Goal: Entertainment & Leisure: Consume media (video, audio)

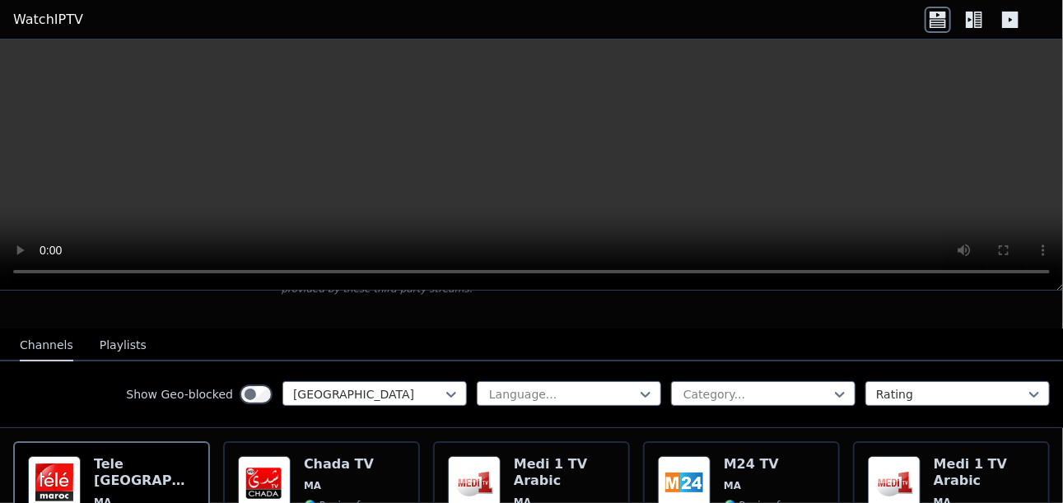
scroll to position [110, 0]
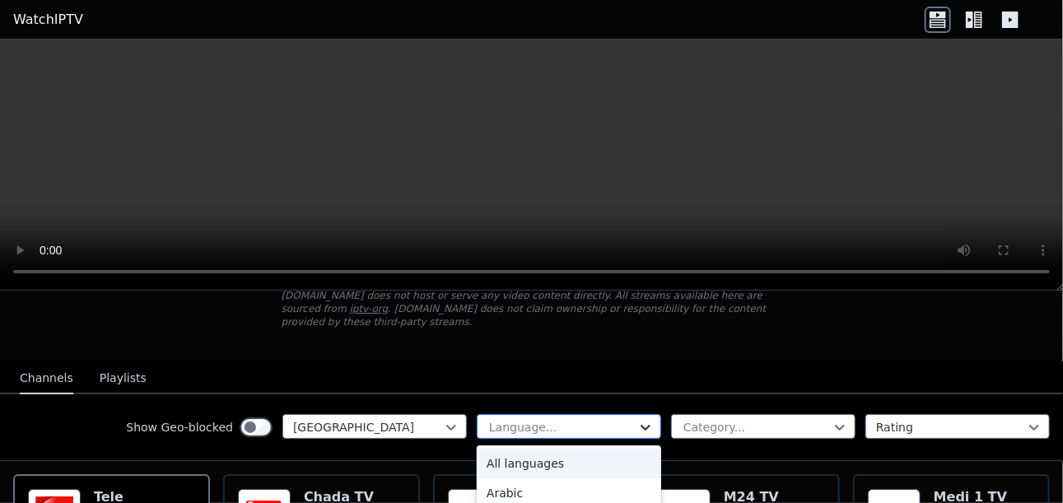
click at [637, 419] on icon at bounding box center [645, 427] width 16 height 16
click at [835, 425] on icon at bounding box center [840, 428] width 10 height 6
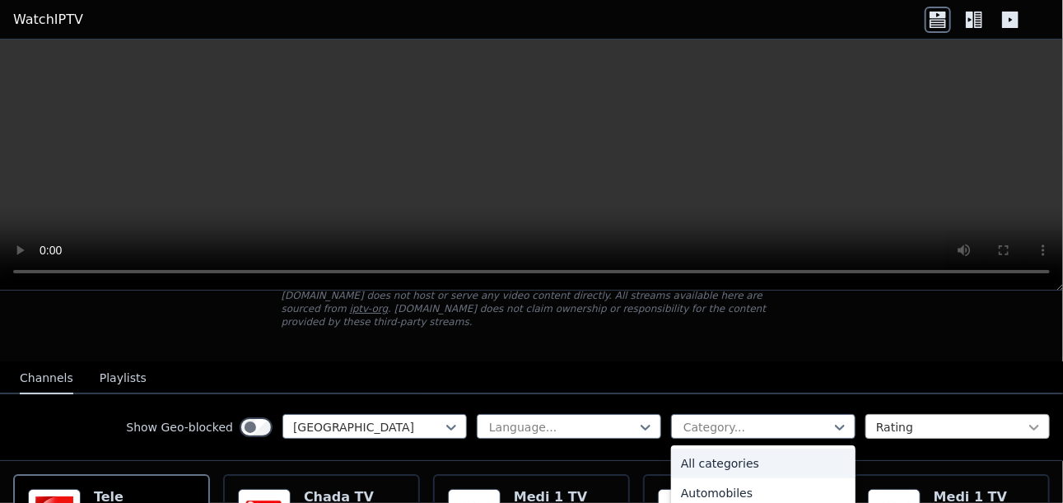
click at [1026, 419] on icon at bounding box center [1034, 427] width 16 height 16
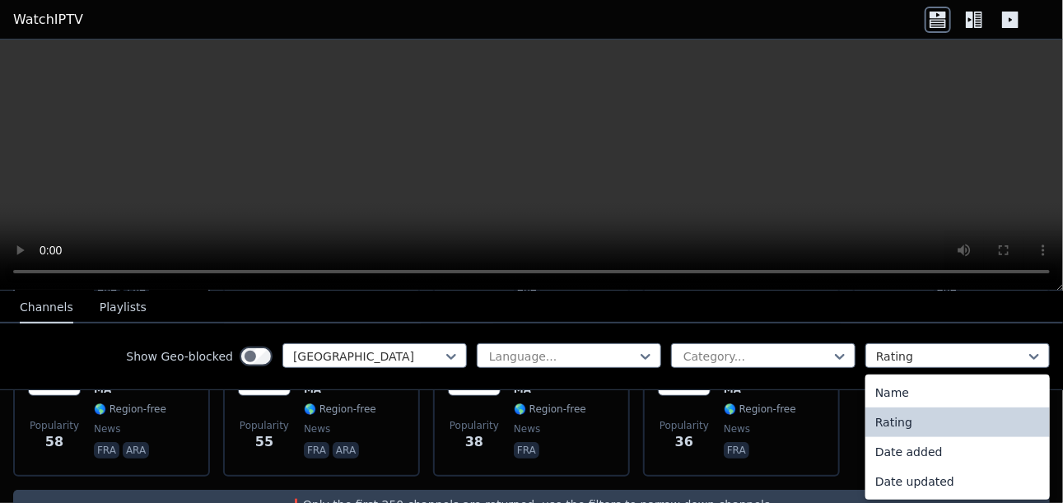
scroll to position [442, 0]
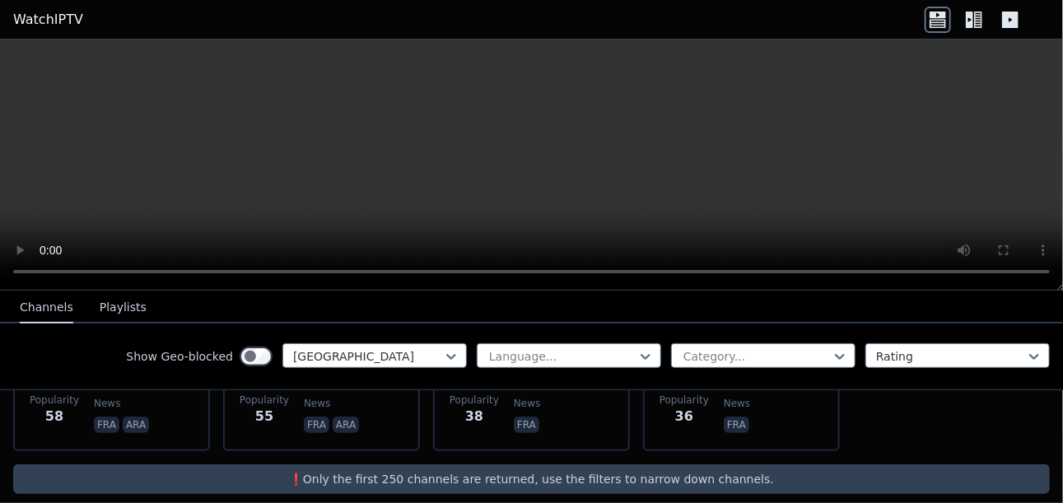
click at [145, 193] on video at bounding box center [531, 165] width 1063 height 251
click at [934, 148] on video at bounding box center [531, 165] width 1063 height 251
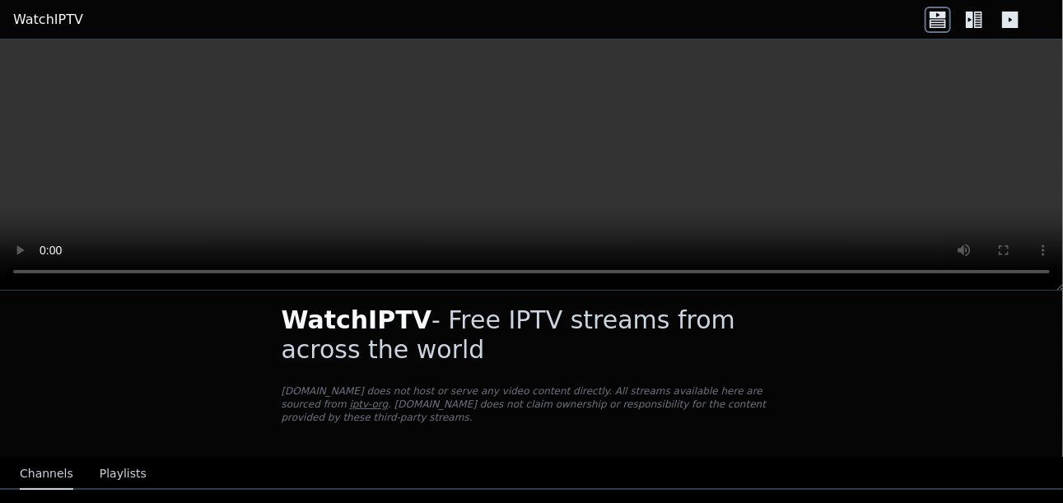
scroll to position [0, 0]
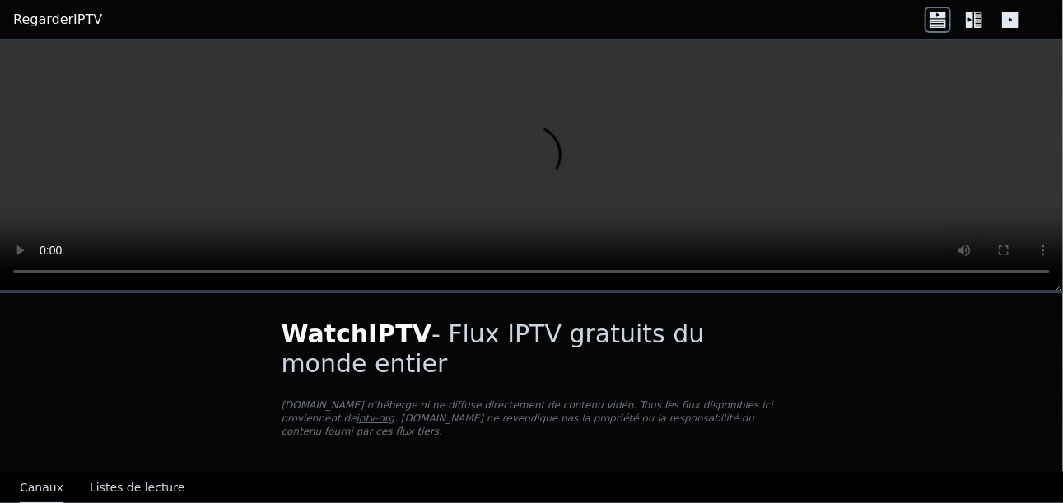
click at [974, 18] on icon at bounding box center [978, 20] width 8 height 16
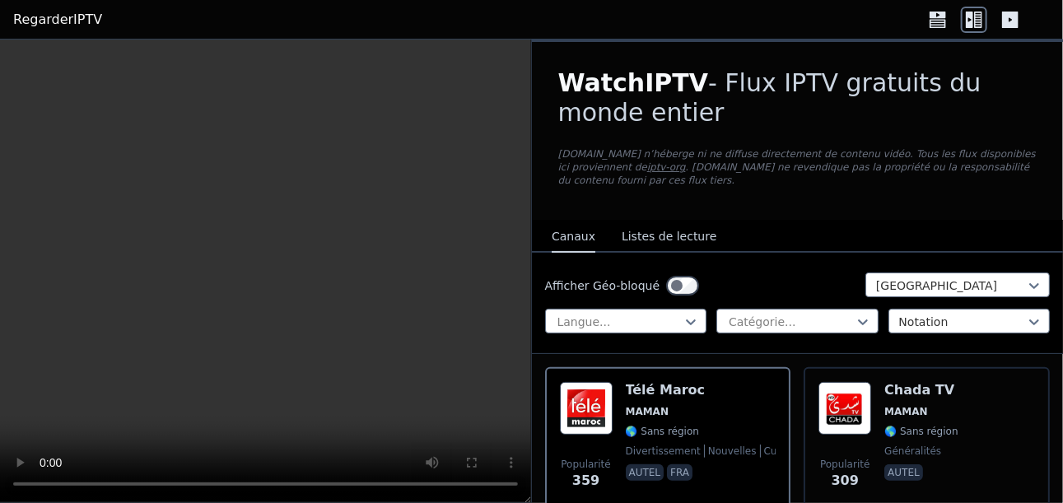
click at [974, 18] on icon at bounding box center [978, 20] width 8 height 16
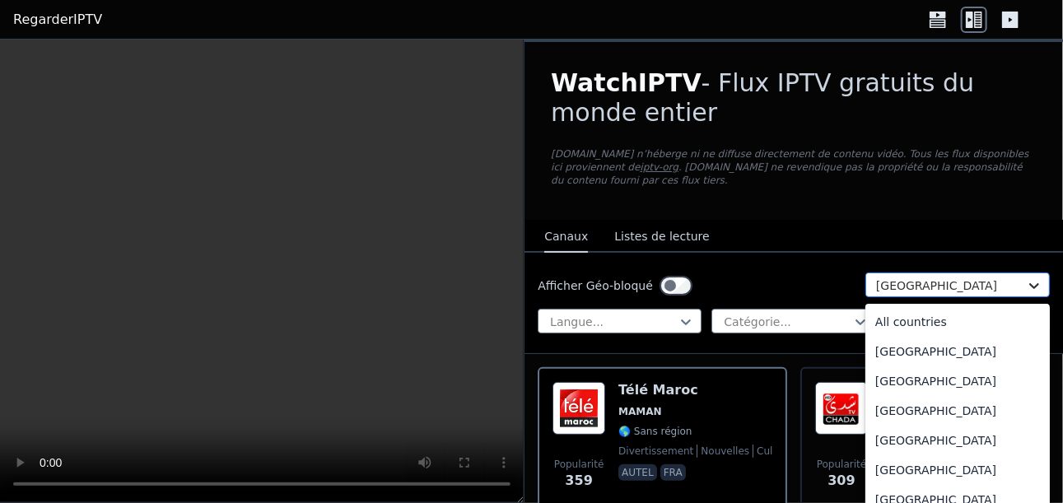
click at [1027, 277] on icon at bounding box center [1034, 285] width 16 height 16
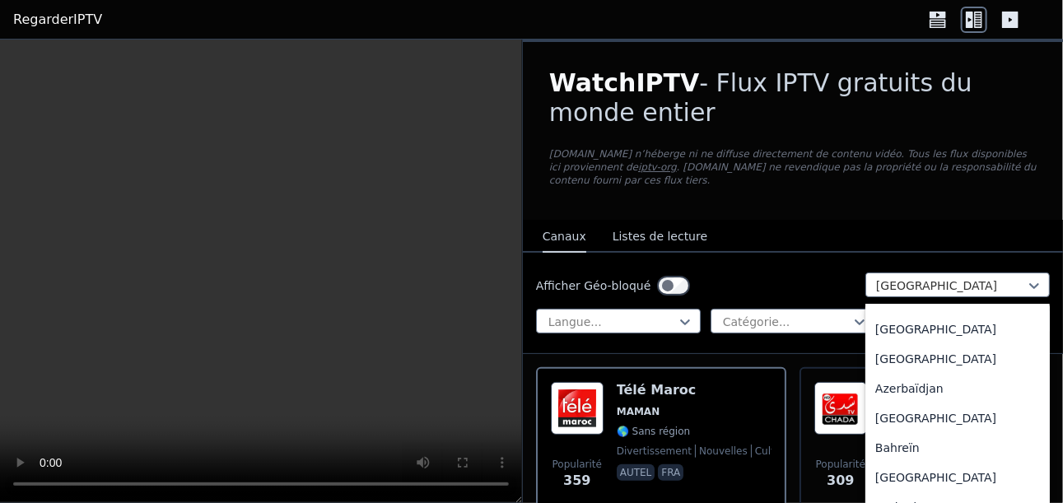
scroll to position [226, 0]
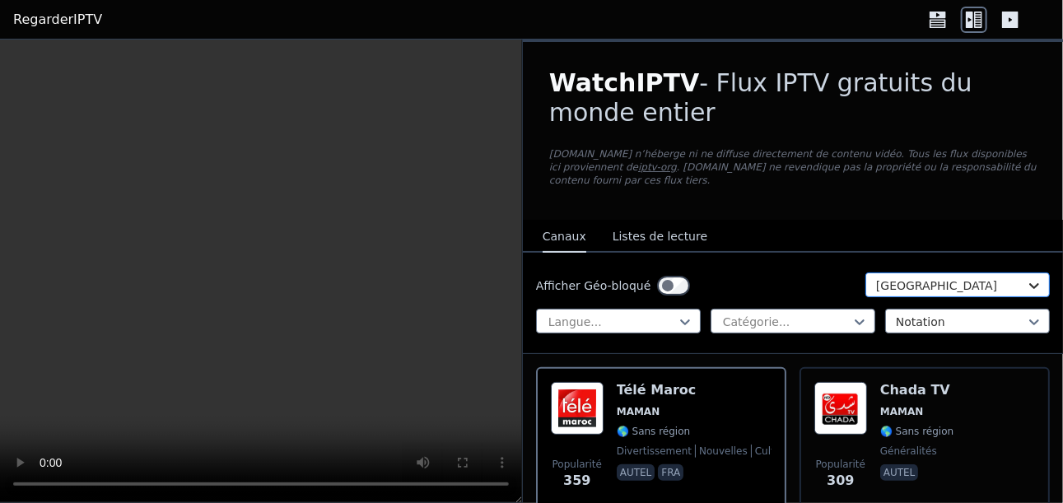
click at [1026, 277] on icon at bounding box center [1034, 285] width 16 height 16
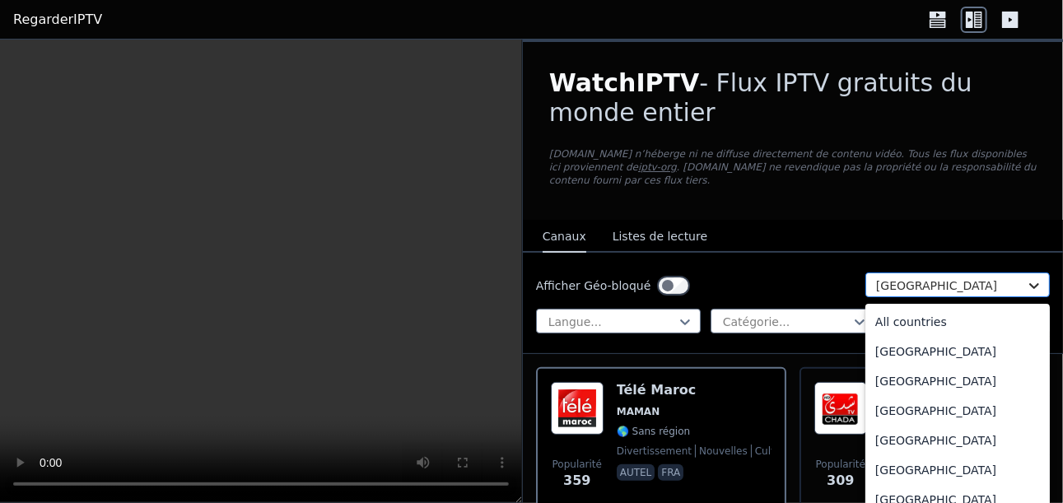
scroll to position [3575, 0]
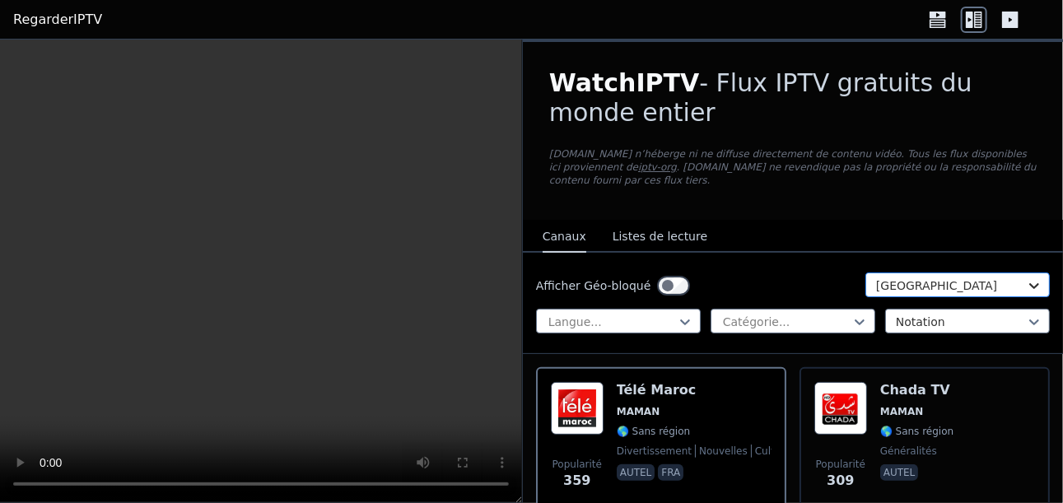
click at [1026, 277] on icon at bounding box center [1034, 285] width 16 height 16
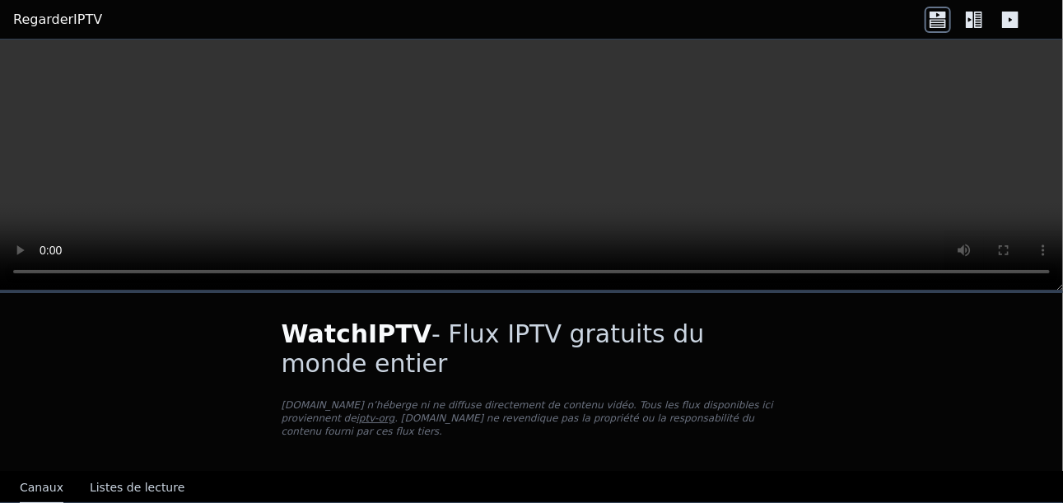
click at [217, 156] on video at bounding box center [531, 165] width 1063 height 251
click at [1012, 22] on icon at bounding box center [1010, 20] width 16 height 16
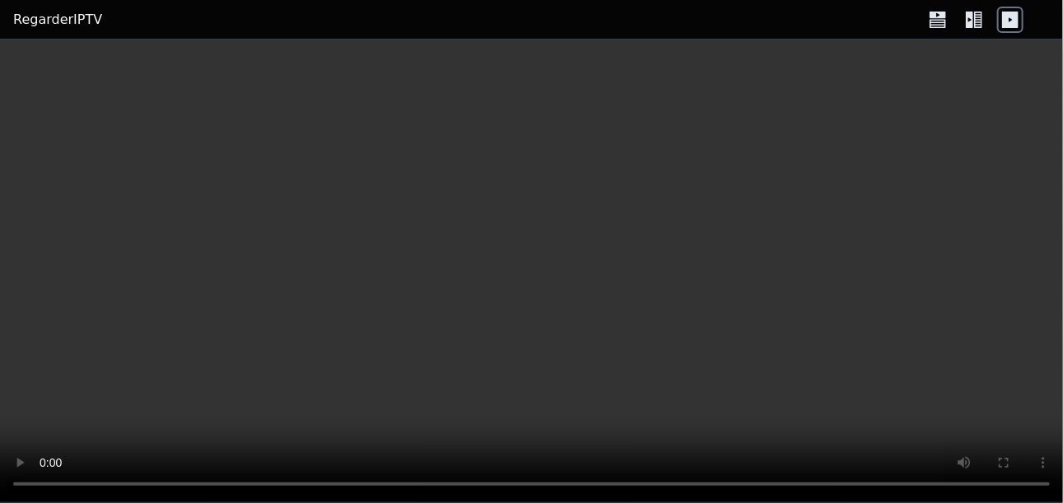
click at [940, 16] on icon at bounding box center [938, 15] width 16 height 7
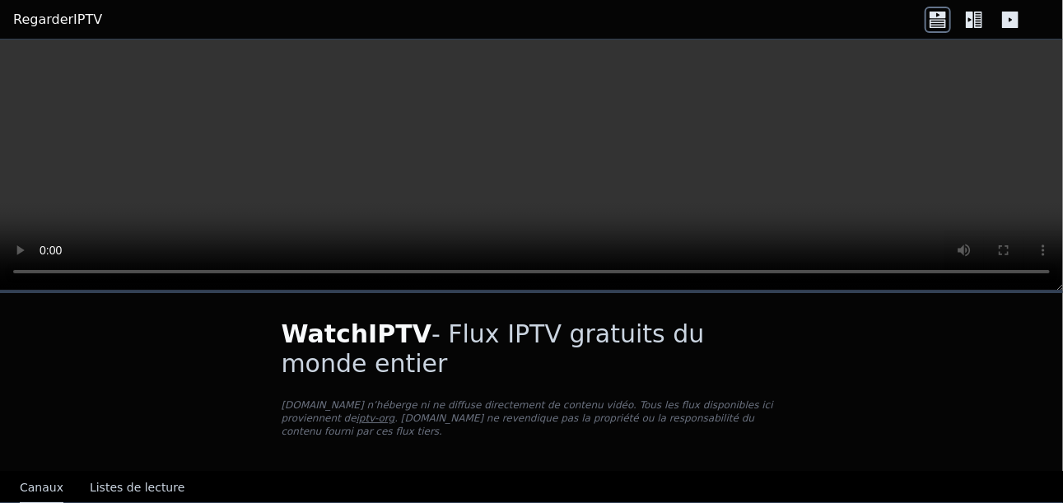
click at [974, 14] on icon at bounding box center [978, 20] width 8 height 16
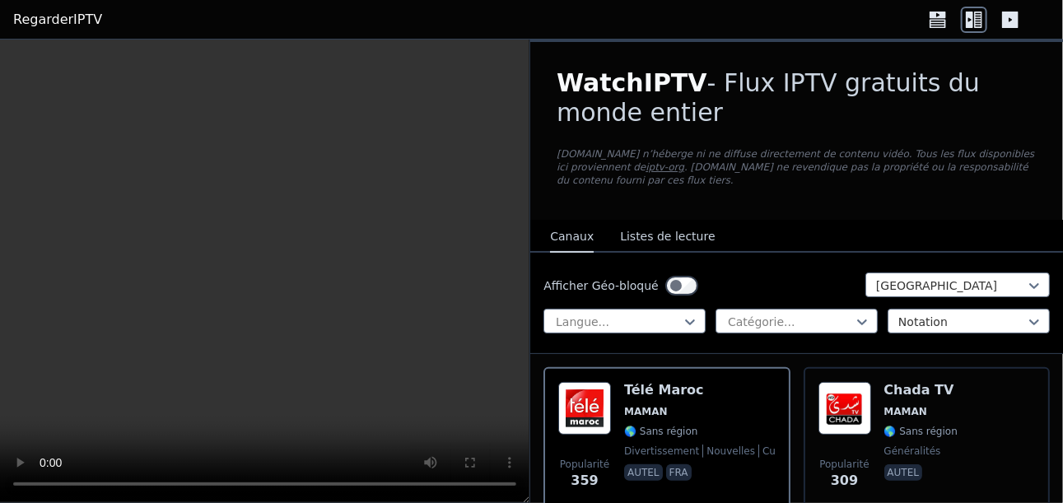
click at [1016, 16] on icon at bounding box center [1010, 20] width 16 height 16
